Goal: Information Seeking & Learning: Learn about a topic

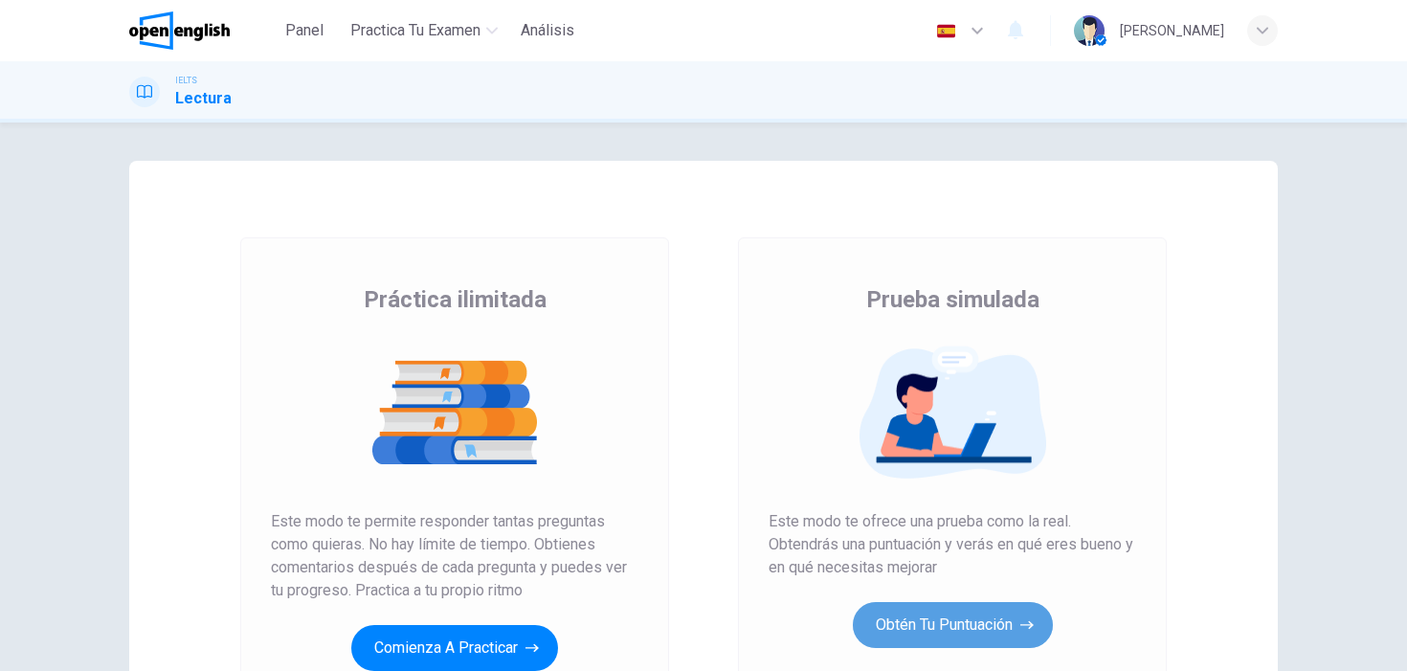
click at [946, 618] on button "Obtén tu puntuación" at bounding box center [953, 625] width 200 height 46
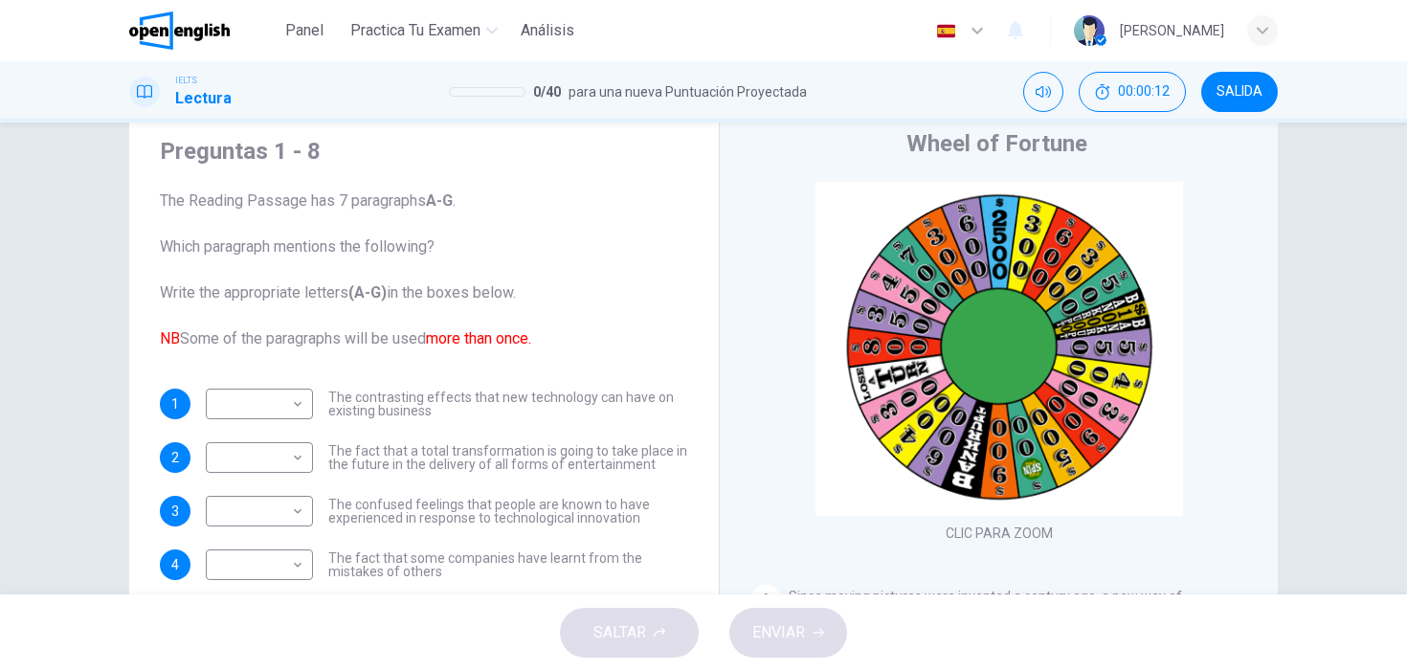
scroll to position [64, 0]
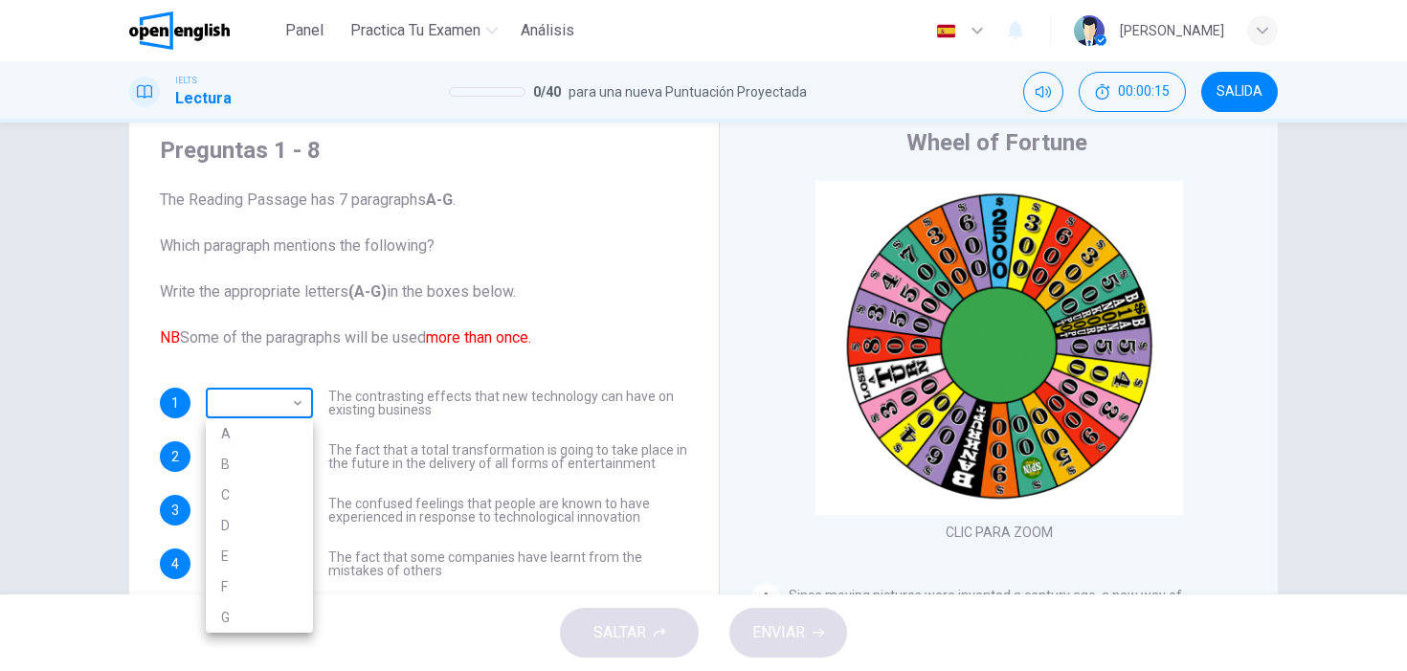
click at [300, 389] on body "Este sitio utiliza cookies, como se explica en nuestra Política de Privacidad .…" at bounding box center [703, 335] width 1407 height 671
click at [300, 389] on div at bounding box center [703, 335] width 1407 height 671
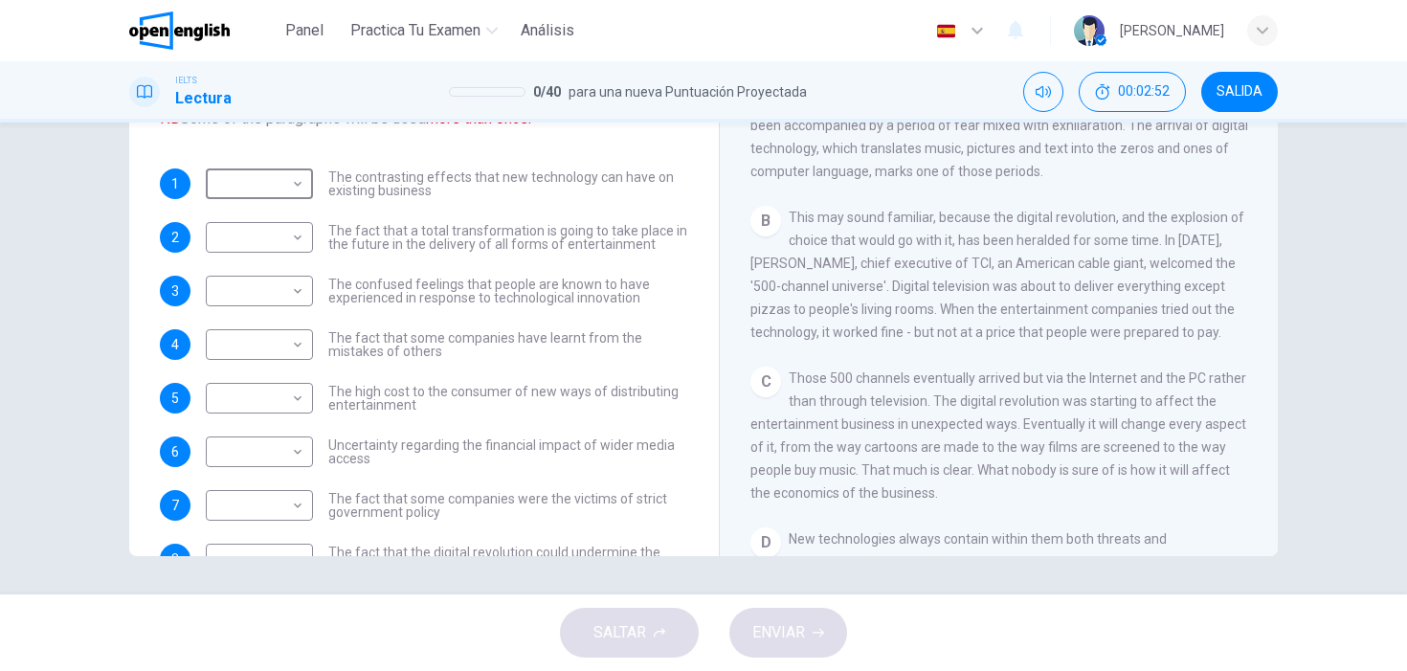
scroll to position [70, 0]
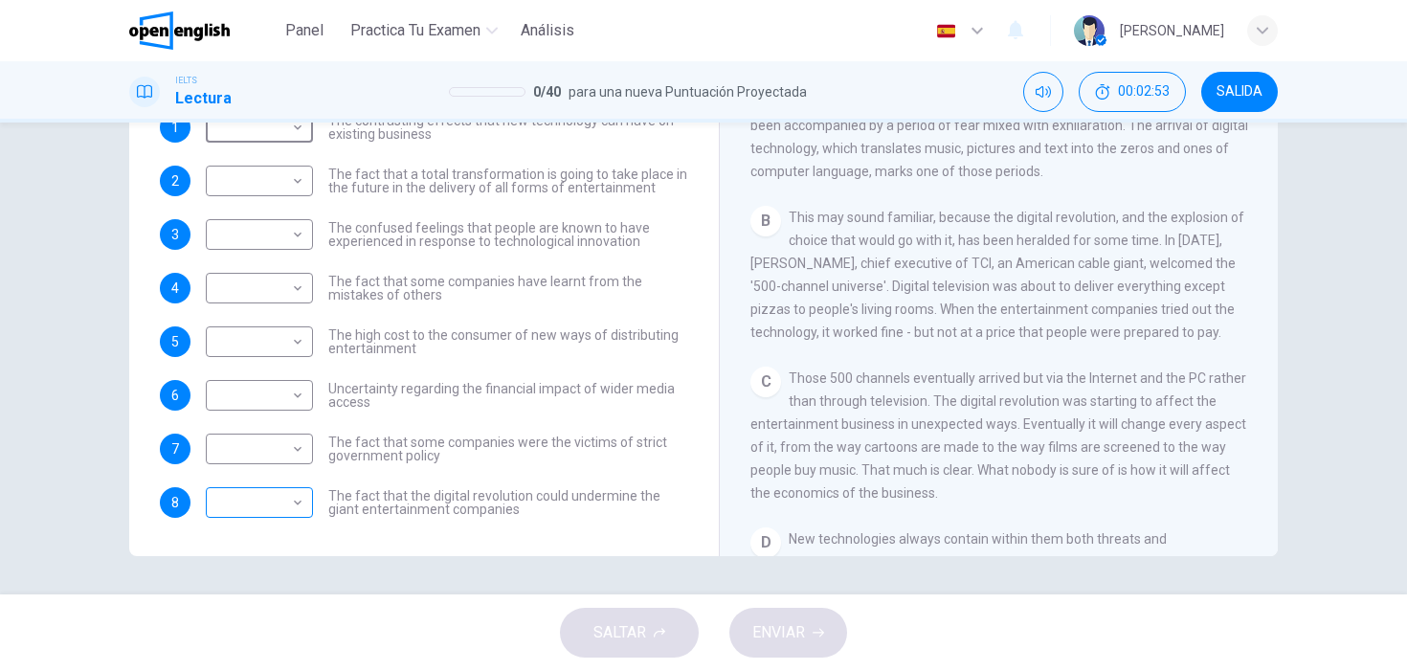
click at [294, 504] on body "Este sitio utiliza cookies, como se explica en nuestra Política de Privacidad .…" at bounding box center [703, 335] width 1407 height 671
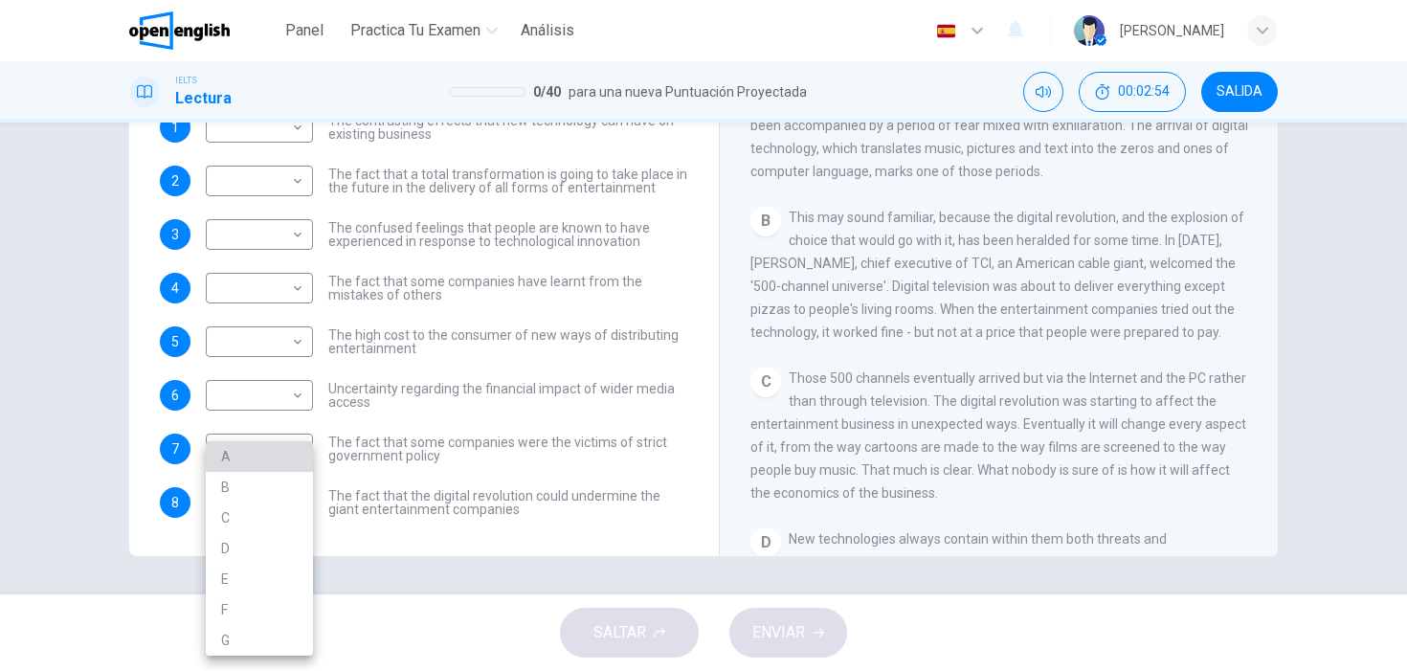
click at [233, 450] on li "A" at bounding box center [259, 456] width 107 height 31
type input "*"
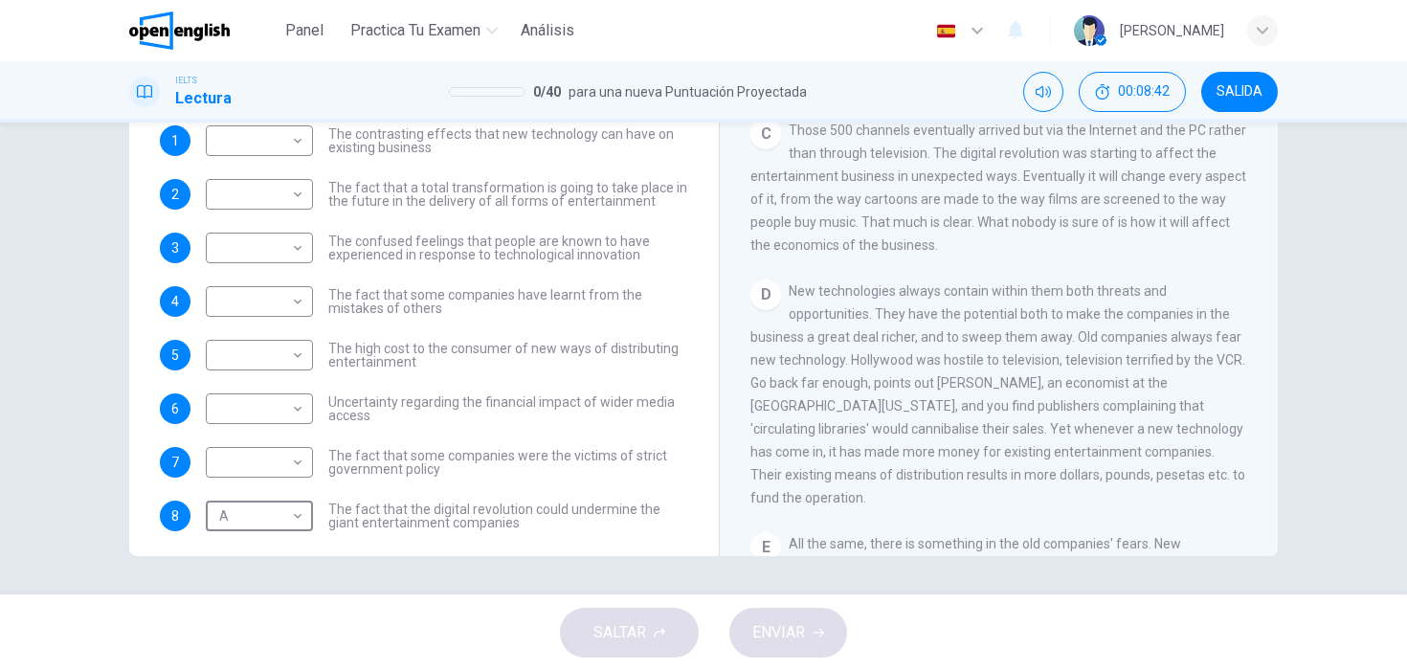
scroll to position [585, 0]
click at [304, 193] on body "Este sitio utiliza cookies, como se explica en nuestra Política de Privacidad .…" at bounding box center [703, 335] width 1407 height 671
click at [254, 279] on li "C" at bounding box center [259, 286] width 107 height 31
type input "*"
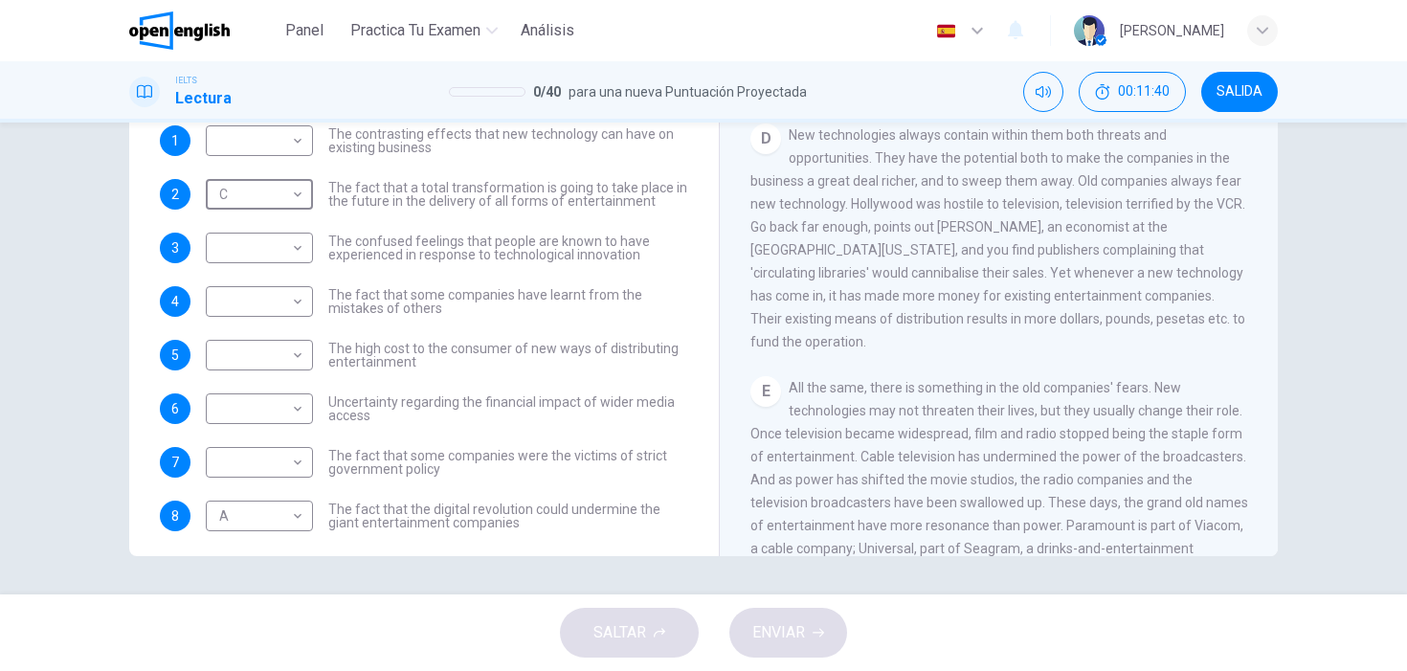
scroll to position [60, 0]
click at [302, 241] on body "Este sitio utiliza cookies, como se explica en nuestra Política de Privacidad .…" at bounding box center [703, 335] width 1407 height 671
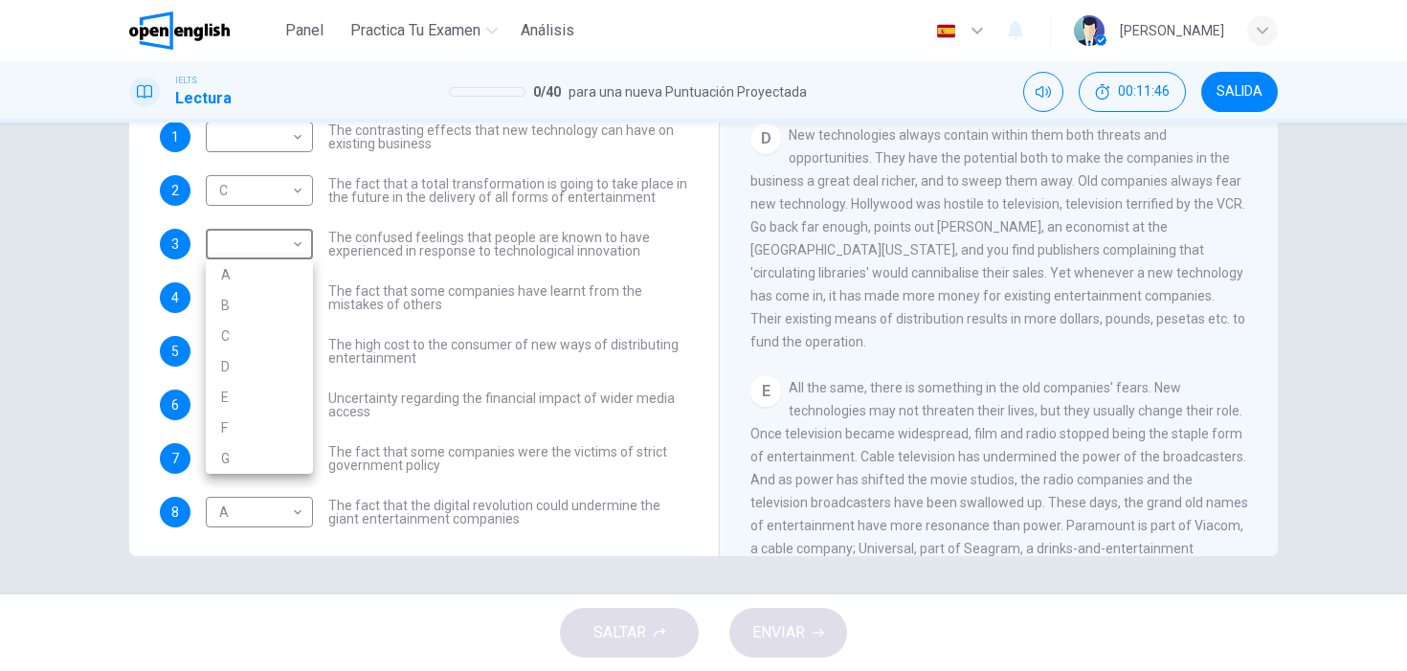
click at [262, 358] on li "D" at bounding box center [259, 366] width 107 height 31
type input "*"
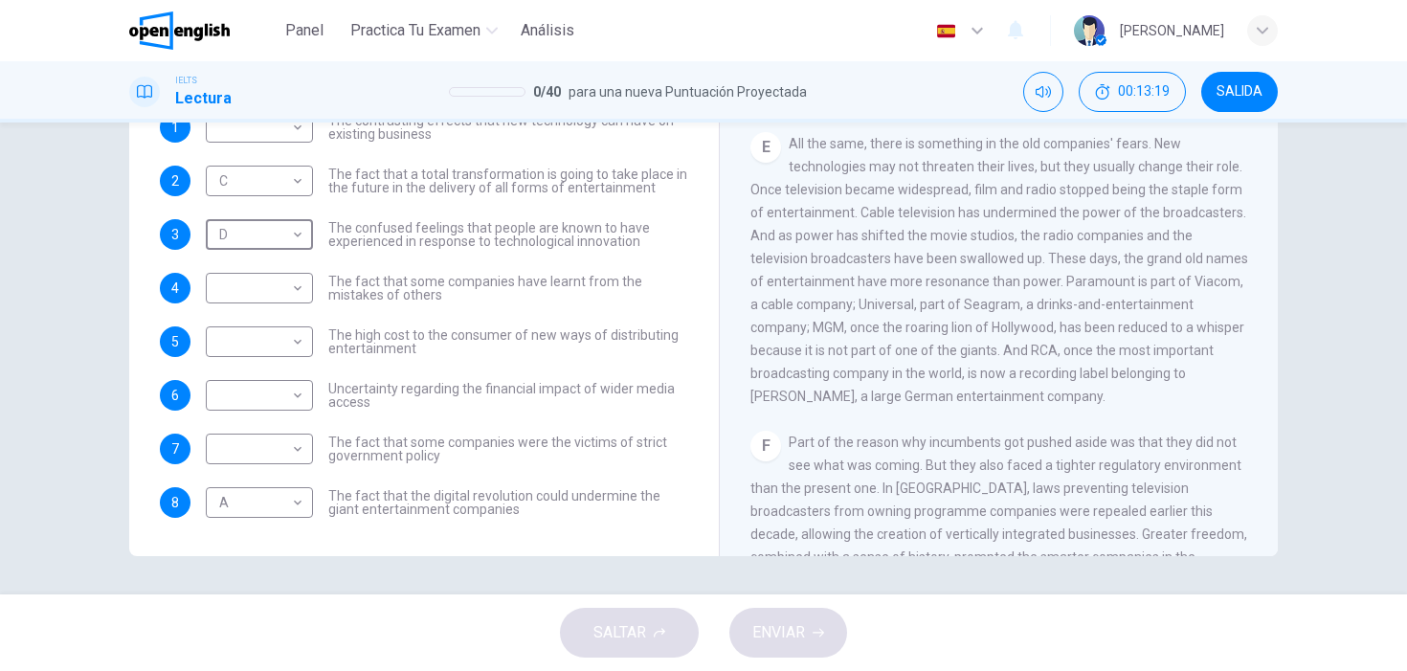
scroll to position [58, 0]
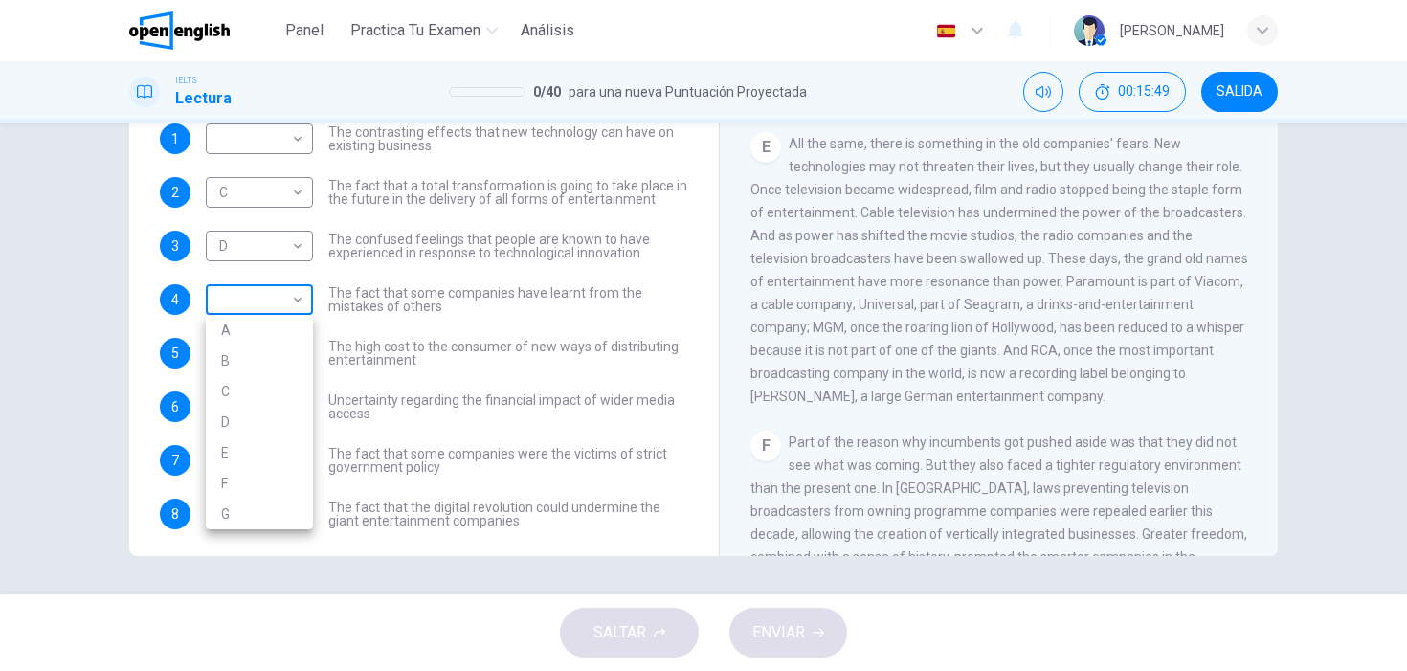
click at [299, 304] on body "Este sitio utiliza cookies, como se explica en nuestra Política de Privacidad .…" at bounding box center [703, 335] width 1407 height 671
click at [271, 461] on li "E" at bounding box center [259, 452] width 107 height 31
type input "*"
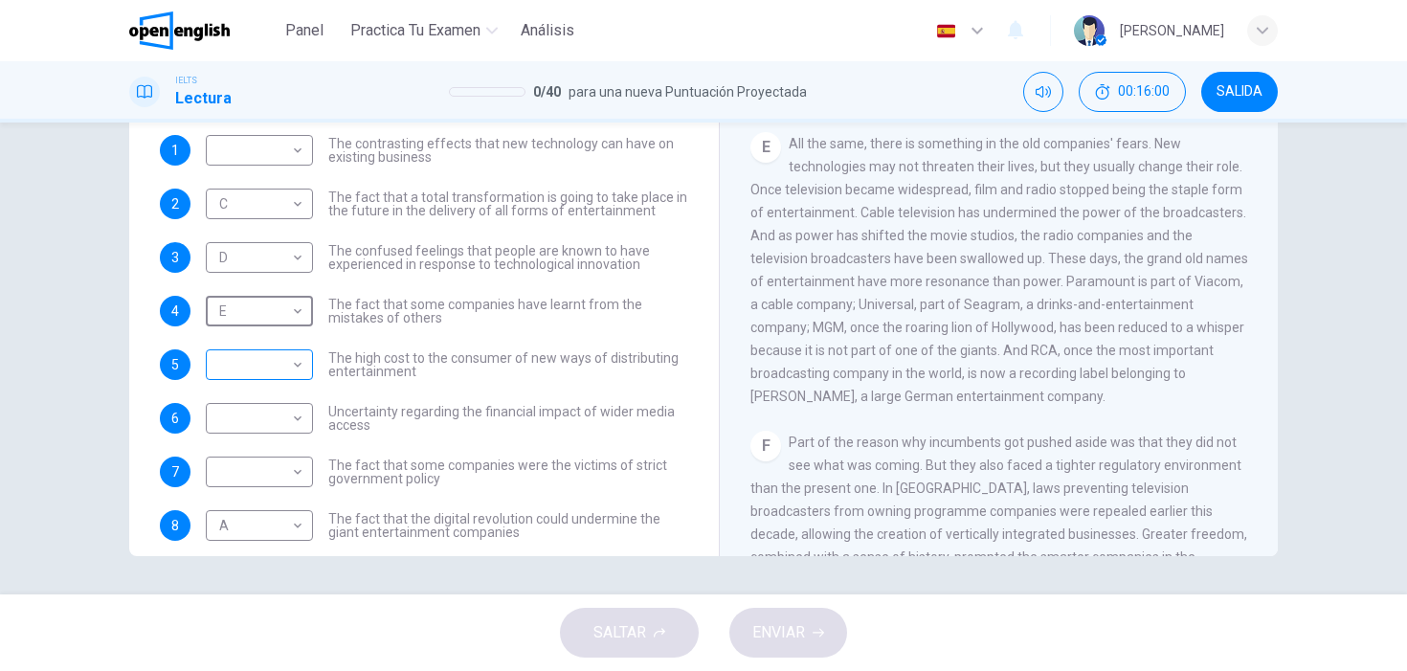
scroll to position [40, 0]
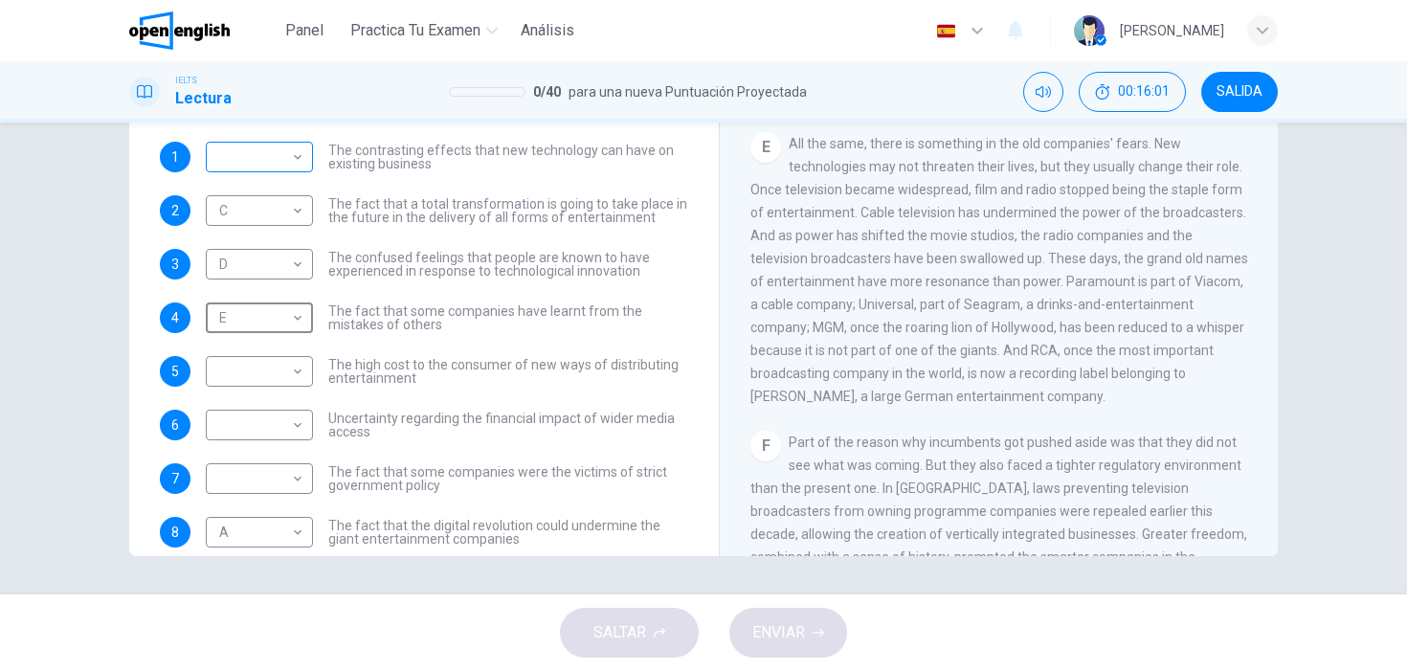
click at [290, 159] on body "Este sitio utiliza cookies, como se explica en nuestra Política de Privacidad .…" at bounding box center [703, 335] width 1407 height 671
click at [275, 223] on li "B" at bounding box center [259, 218] width 107 height 31
type input "*"
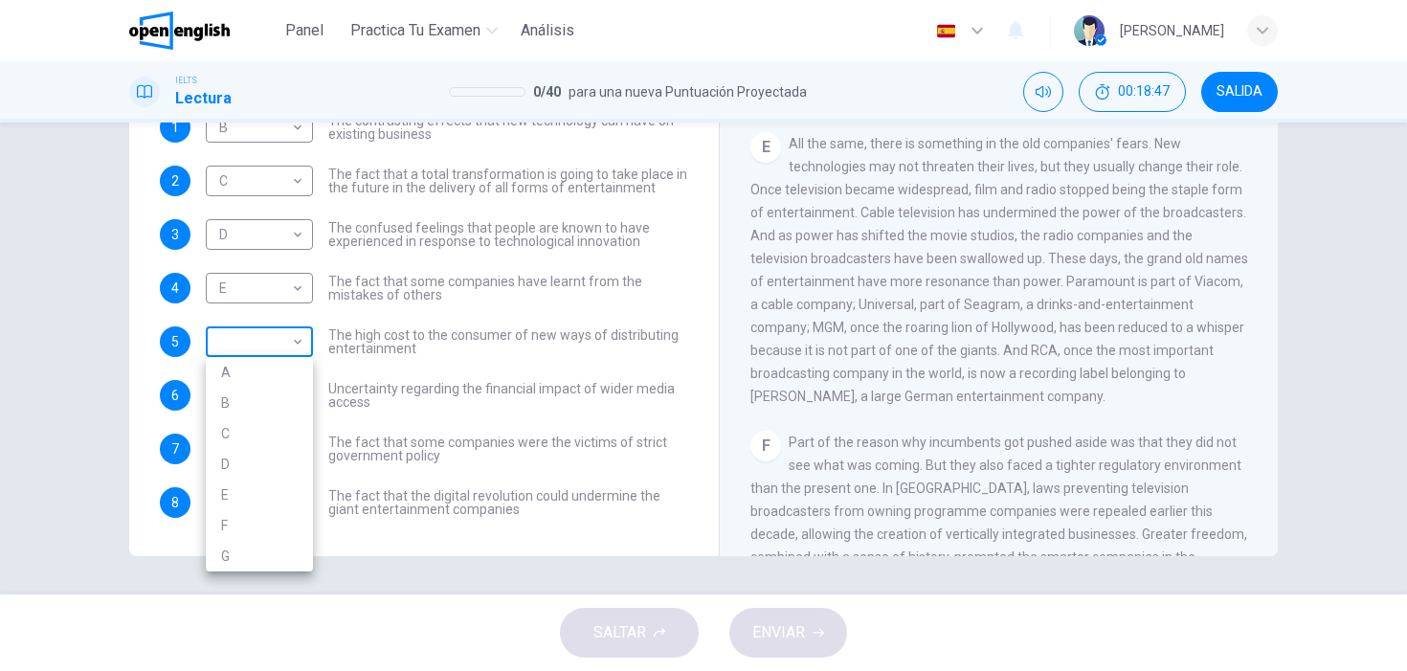
click at [298, 352] on body "Este sitio utiliza cookies, como se explica en nuestra Política de Privacidad .…" at bounding box center [703, 335] width 1407 height 671
click at [263, 502] on li "E" at bounding box center [259, 495] width 107 height 31
click at [293, 339] on body "Este sitio utiliza cookies, como se explica en nuestra Política de Privacidad .…" at bounding box center [703, 335] width 1407 height 671
click at [245, 526] on li "F" at bounding box center [259, 525] width 107 height 31
type input "*"
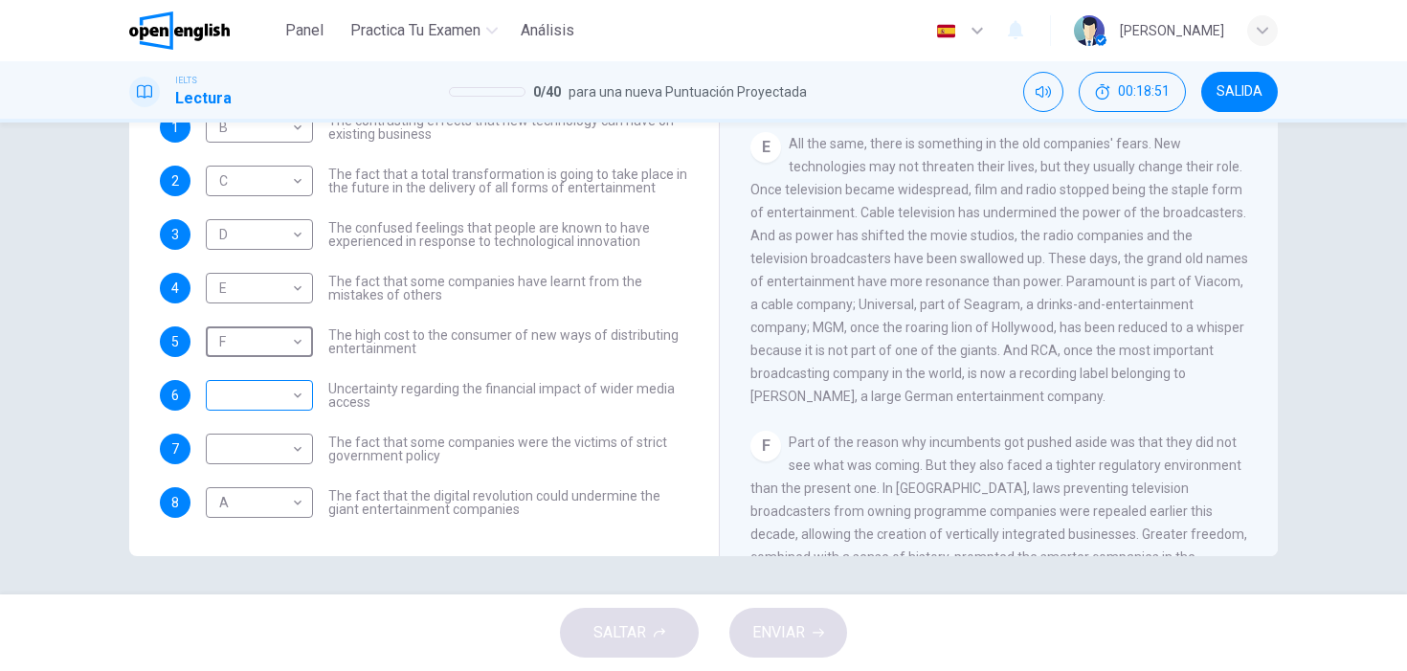
click at [294, 398] on body "Este sitio utiliza cookies, como se explica en nuestra Política de Privacidad .…" at bounding box center [703, 335] width 1407 height 671
click at [243, 610] on li "G" at bounding box center [259, 609] width 107 height 31
type input "*"
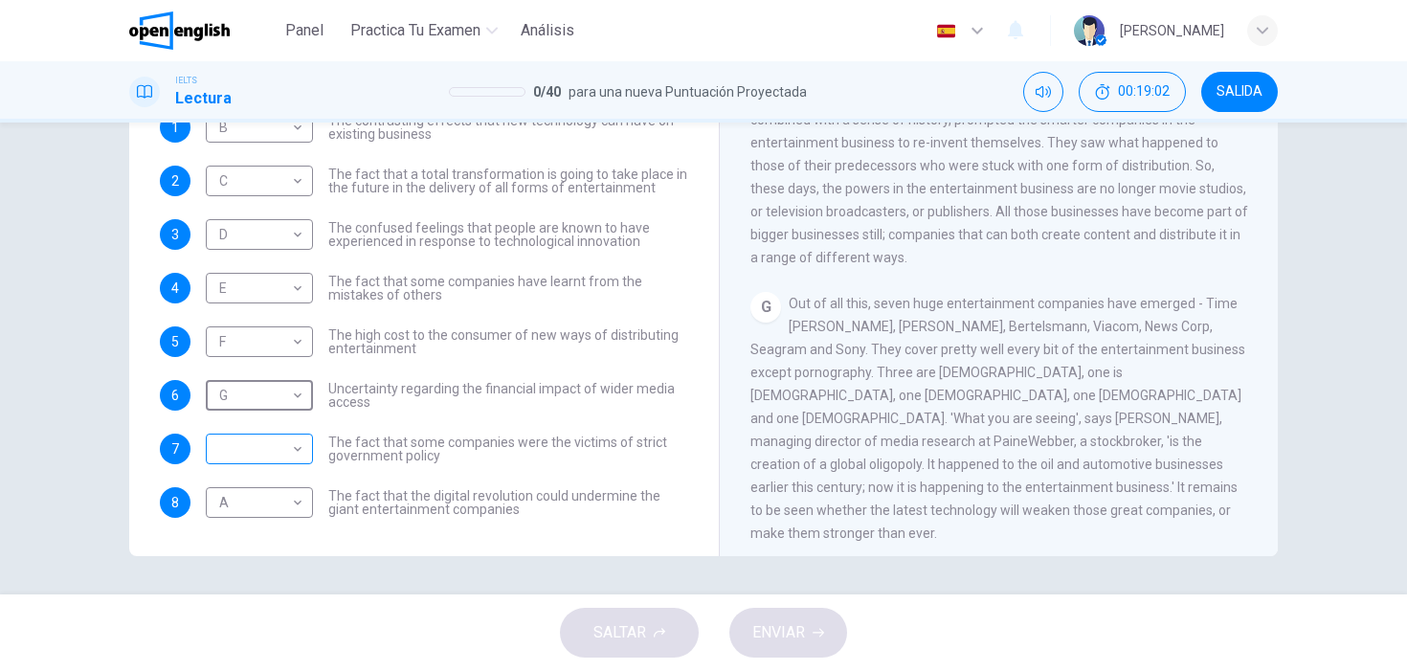
click at [303, 441] on body "Este sitio utiliza cookies, como se explica en nuestra Política de Privacidad .…" at bounding box center [703, 335] width 1407 height 671
click at [459, 405] on div at bounding box center [703, 335] width 1407 height 671
click at [286, 437] on body "Este sitio utiliza cookies, como se explica en nuestra Política de Privacidad .…" at bounding box center [703, 335] width 1407 height 671
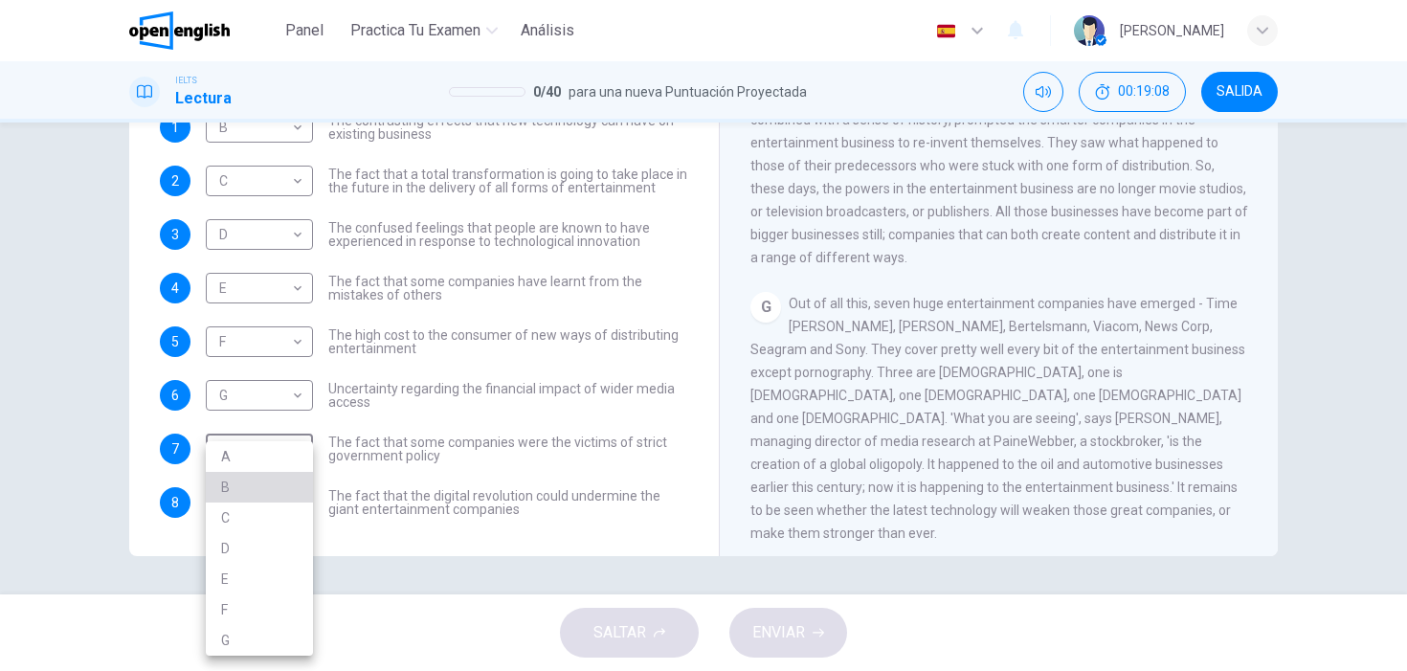
click at [254, 490] on li "B" at bounding box center [259, 487] width 107 height 31
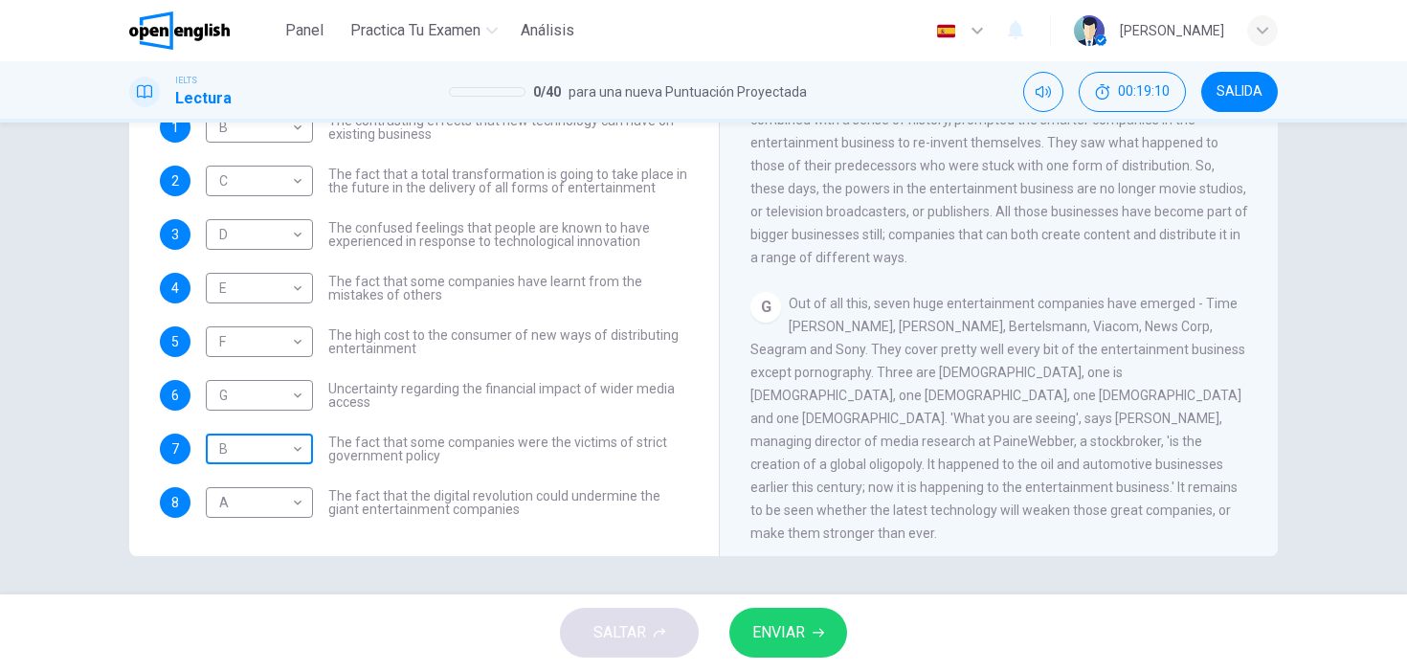
click at [294, 448] on body "Este sitio utiliza cookies, como se explica en nuestra Política de Privacidad .…" at bounding box center [703, 335] width 1407 height 671
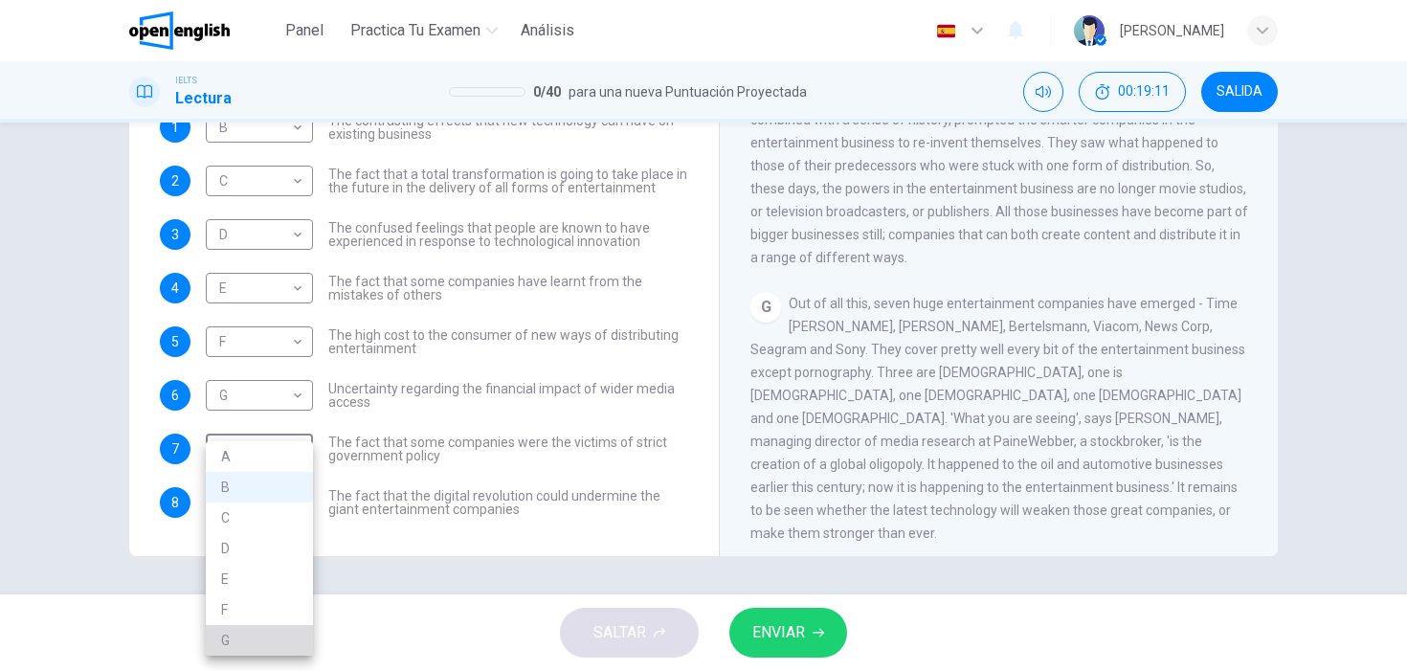
click at [250, 641] on li "G" at bounding box center [259, 640] width 107 height 31
type input "*"
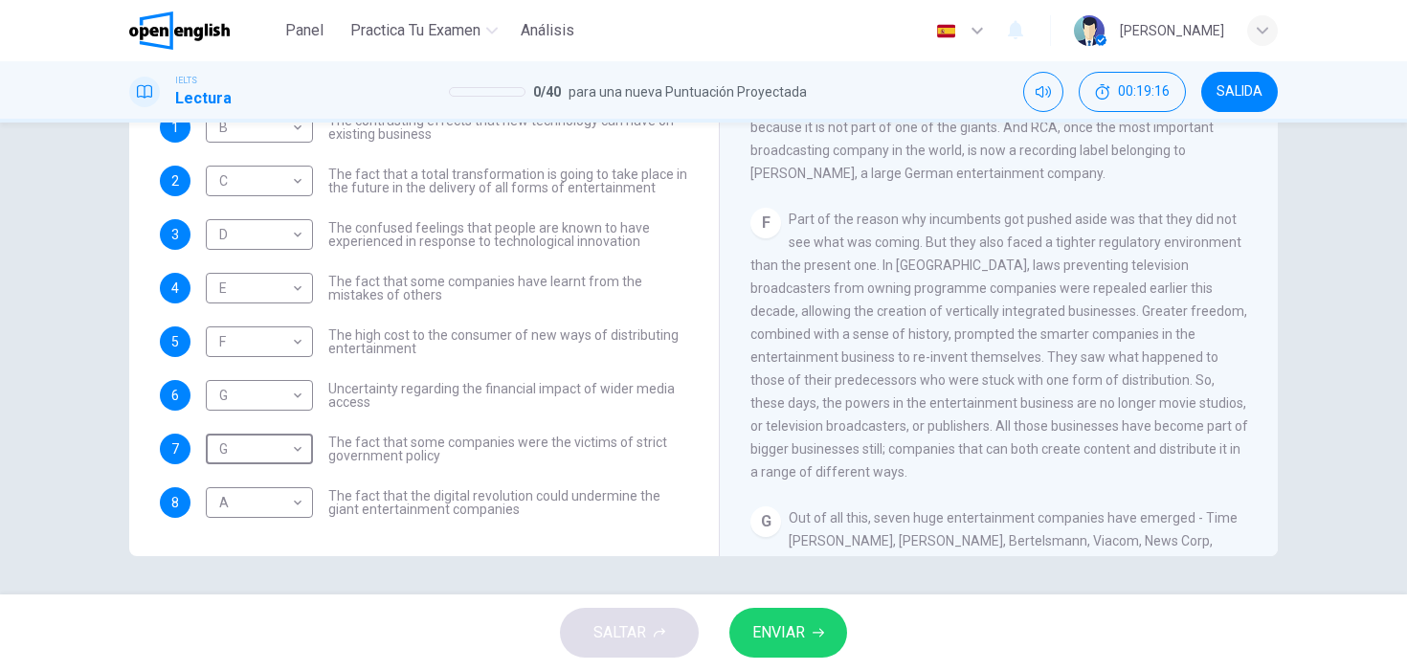
scroll to position [1198, 0]
click at [785, 639] on span "ENVIAR" at bounding box center [778, 632] width 53 height 27
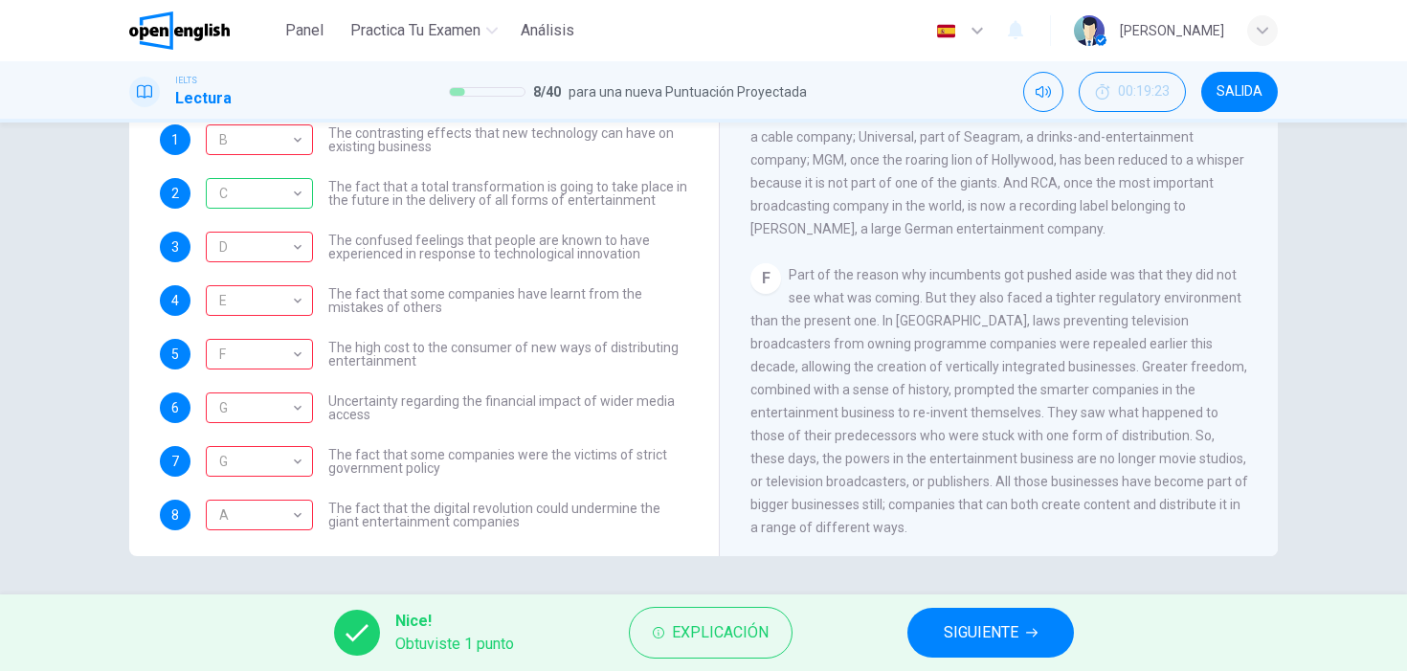
scroll to position [70, 0]
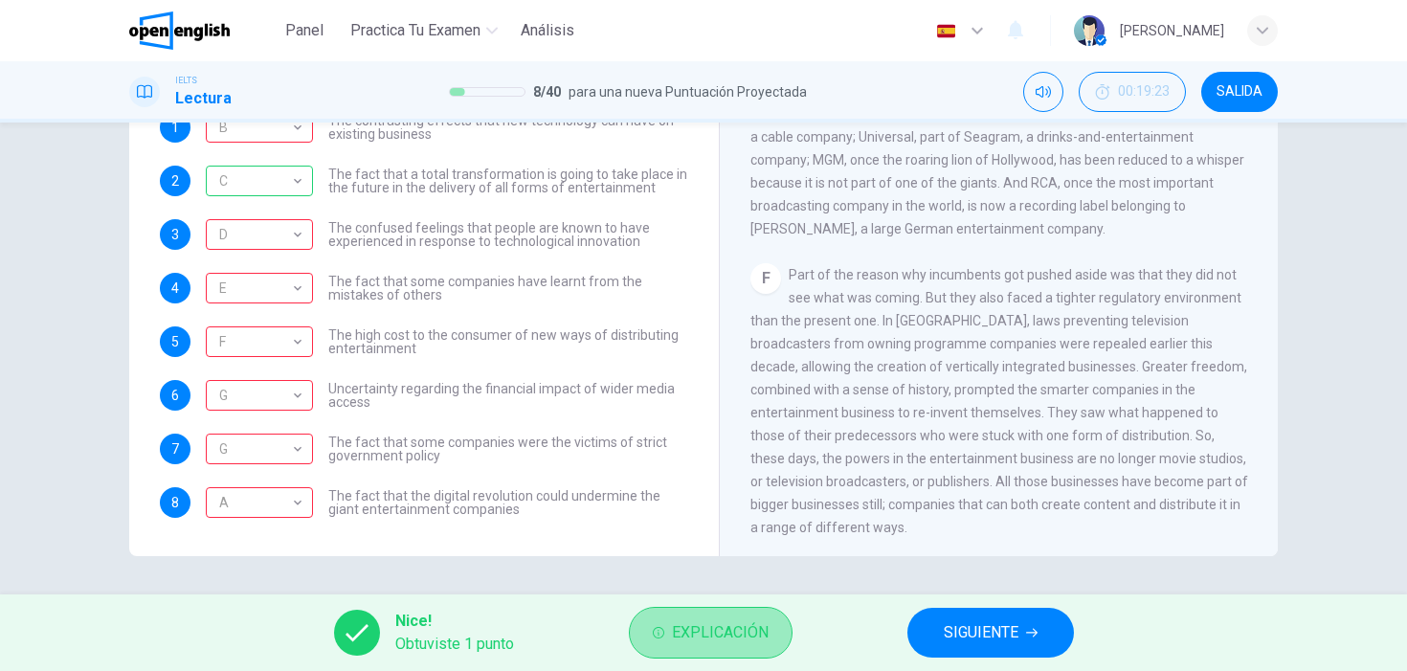
click at [693, 631] on span "Explicación" at bounding box center [720, 632] width 97 height 27
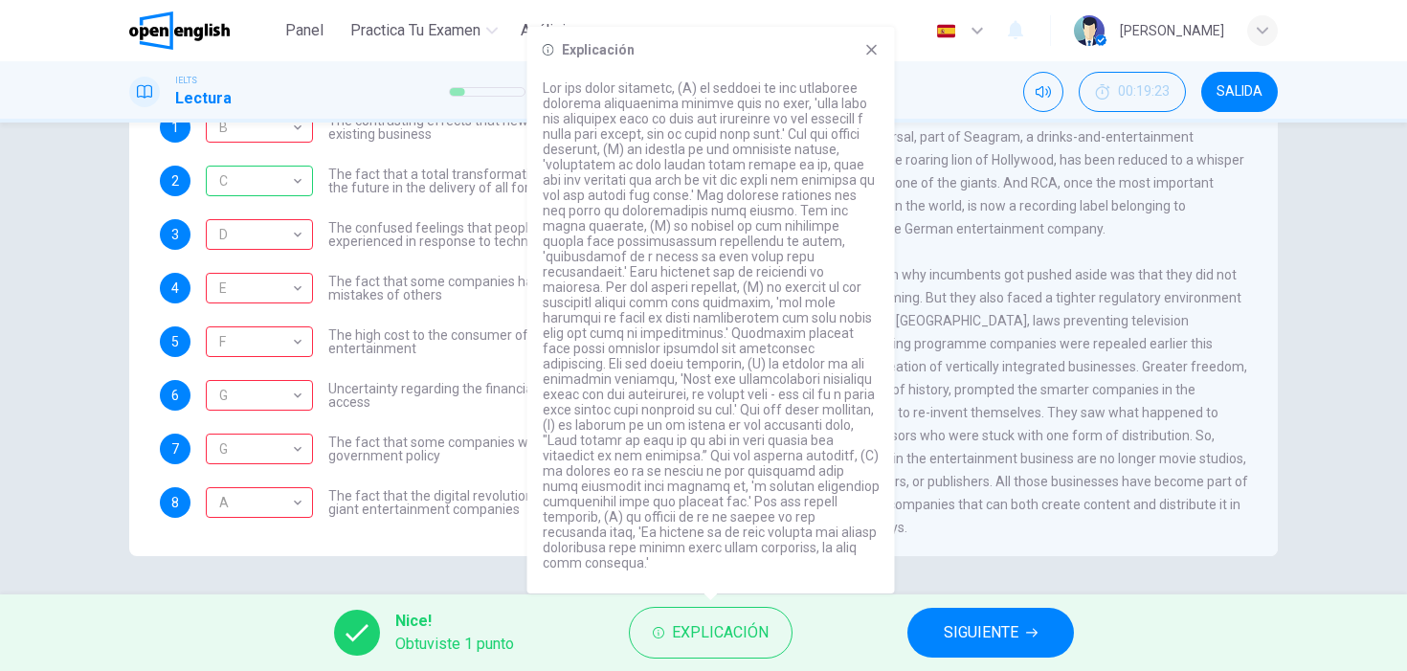
click at [1003, 658] on div "Nice! Obtuviste 1 punto Explicación SIGUIENTE" at bounding box center [703, 632] width 1407 height 77
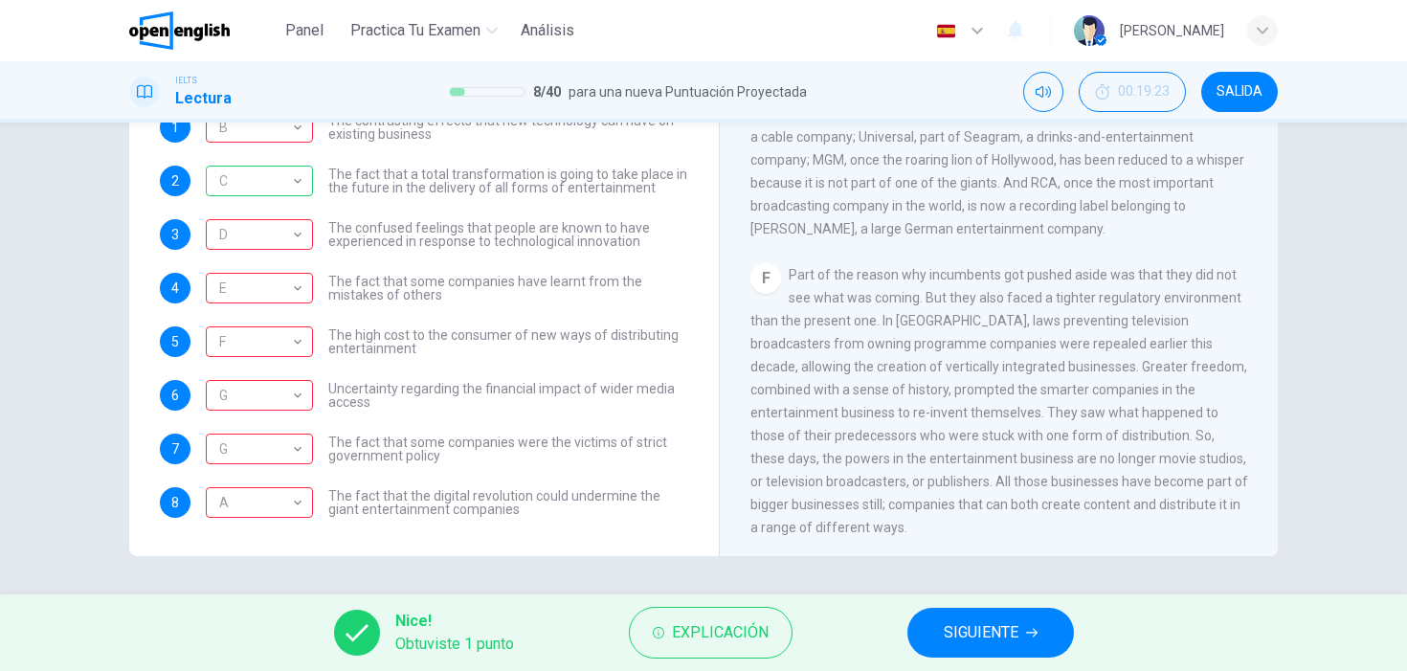
click at [979, 617] on button "SIGUIENTE" at bounding box center [990, 633] width 167 height 50
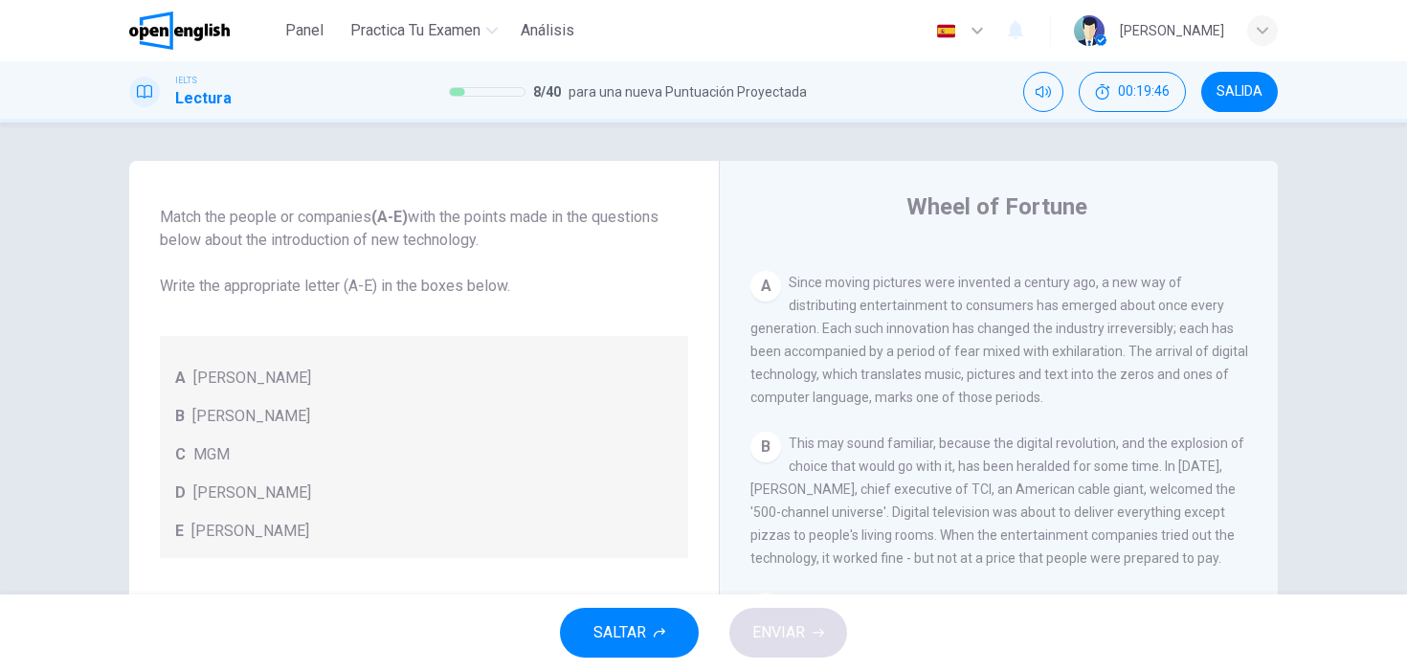
scroll to position [383, 0]
click at [1238, 98] on span "SALIDA" at bounding box center [1239, 91] width 46 height 15
click at [1241, 93] on span "SALIDA" at bounding box center [1239, 91] width 46 height 15
